Goal: Communication & Community: Answer question/provide support

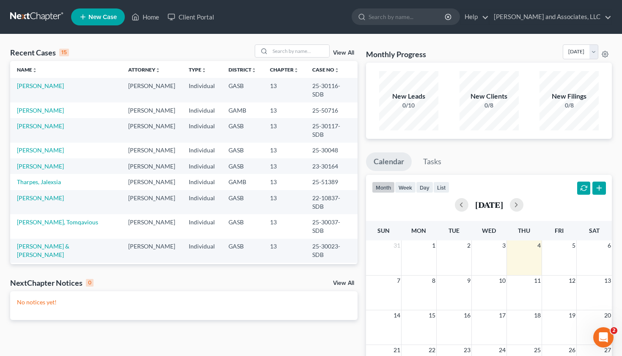
click at [286, 85] on td "13" at bounding box center [284, 90] width 42 height 24
click at [276, 50] on input "search" at bounding box center [299, 51] width 59 height 12
type input "[PERSON_NAME]"
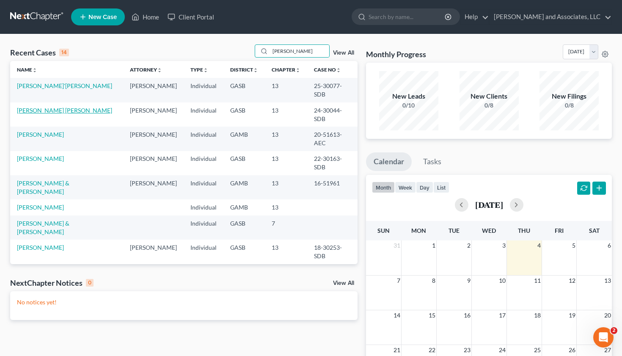
click at [50, 107] on link "[PERSON_NAME] [PERSON_NAME]" at bounding box center [64, 110] width 95 height 7
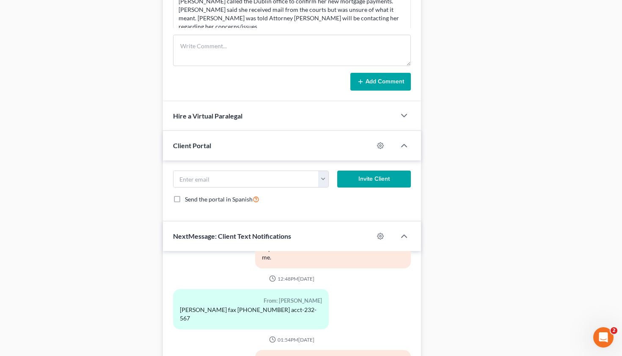
scroll to position [600, 0]
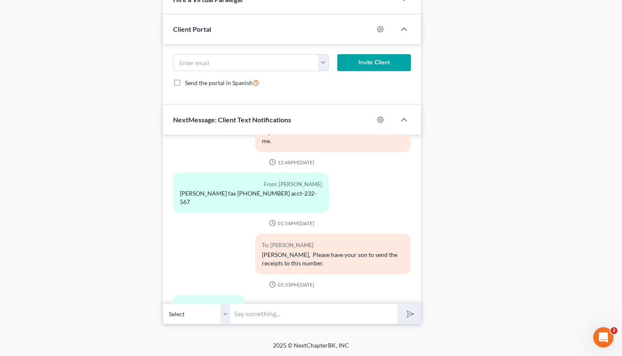
click at [254, 311] on input "text" at bounding box center [315, 313] width 168 height 21
click at [271, 312] on input "Good Morning, [PERSON_NAME]. At any time [DATE] please take your proof of mortg…" at bounding box center [315, 313] width 168 height 21
drag, startPoint x: 262, startPoint y: 312, endPoint x: 247, endPoint y: 308, distance: 14.9
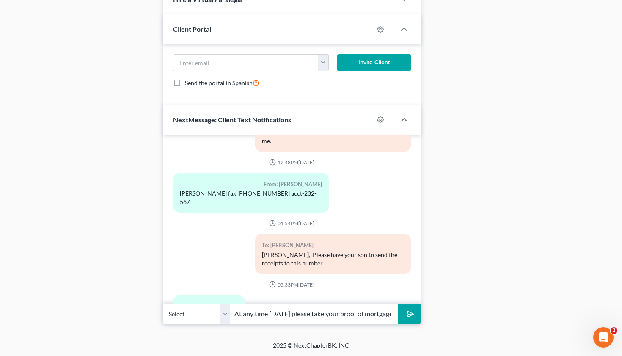
click at [247, 308] on input "Good Morning, [PERSON_NAME]. At any time [DATE] please take your proof of mortg…" at bounding box center [315, 313] width 168 height 21
click at [335, 313] on input "Good Morning, [PERSON_NAME]. At any time after 10 a.m. please take your proof o…" at bounding box center [315, 313] width 168 height 21
click at [358, 312] on input "Good Morning, [PERSON_NAME]. At any time after 10 a.m. please take your proof o…" at bounding box center [315, 313] width 168 height 21
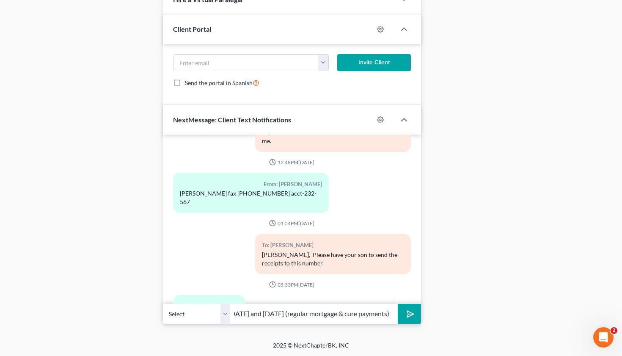
scroll to position [0, 319]
type input "Good Morning, [PERSON_NAME]. At any time after 10 a.m. please take your proof o…"
click at [408, 315] on polygon "submit" at bounding box center [409, 314] width 10 height 10
click at [276, 314] on input "text" at bounding box center [315, 313] width 168 height 21
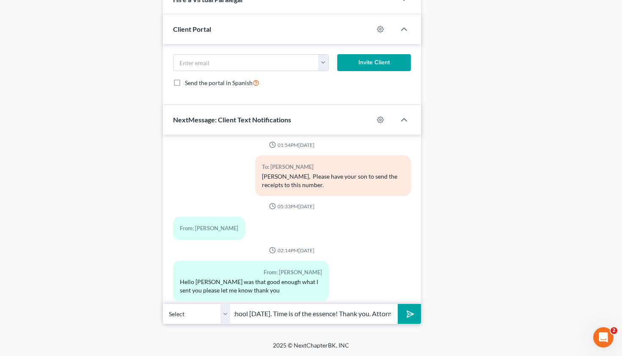
scroll to position [0, 250]
type input "Dublin office [DATE]. My [DEMOGRAPHIC_DATA] son is sick and he cannot attend sc…"
click at [409, 311] on icon "submit" at bounding box center [409, 314] width 12 height 12
